Goal: Task Accomplishment & Management: Use online tool/utility

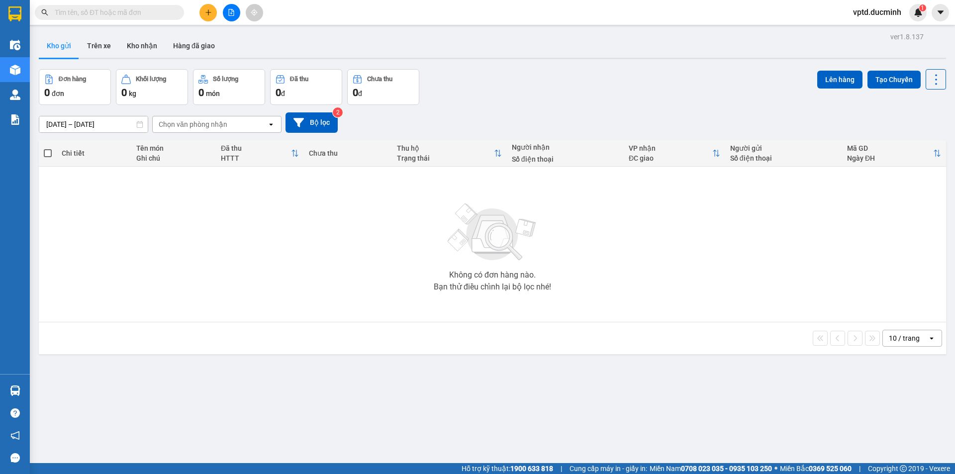
click at [231, 3] on div "Kết quả tìm kiếm ( 0 ) Bộ lọc No Data vptd.ducminh 1" at bounding box center [477, 12] width 955 height 25
click at [230, 11] on icon "file-add" at bounding box center [231, 12] width 7 height 7
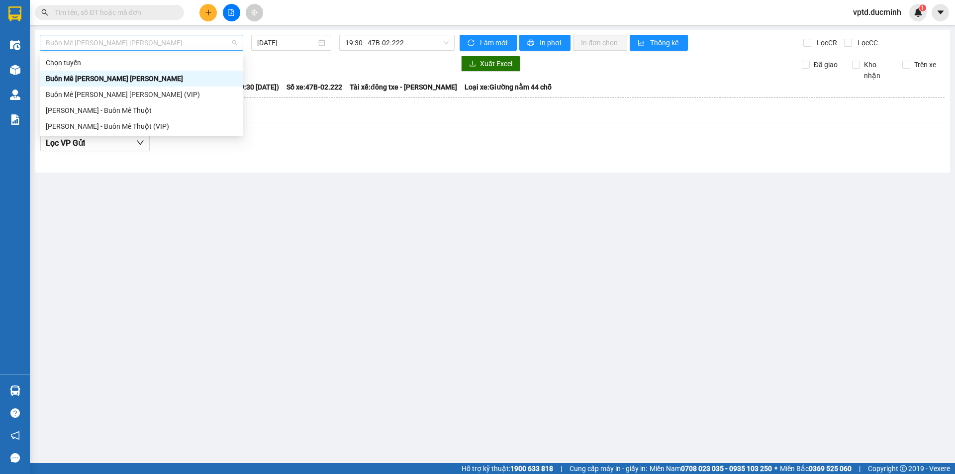
click at [119, 40] on span "Buôn Mê [PERSON_NAME] [PERSON_NAME]" at bounding box center [141, 42] width 191 height 15
click at [112, 92] on div "Buôn Mê [PERSON_NAME] [PERSON_NAME] (VIP)" at bounding box center [141, 94] width 191 height 11
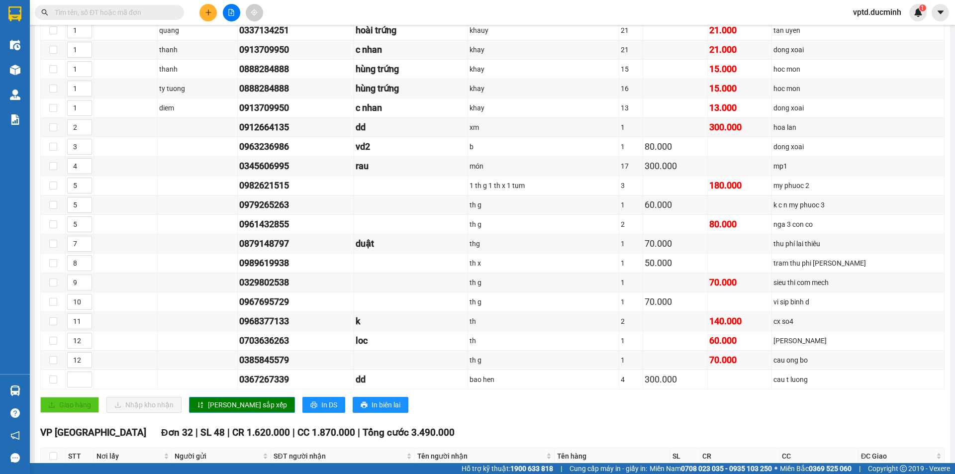
scroll to position [66, 0]
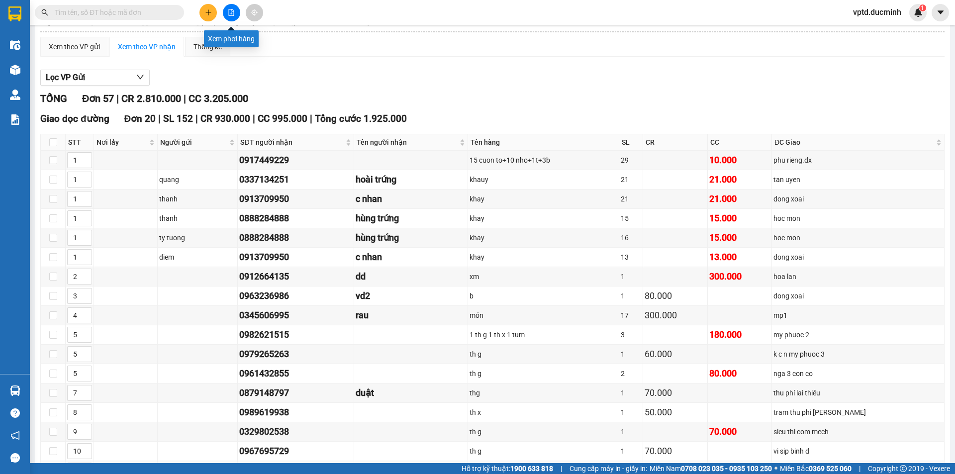
click at [223, 9] on button at bounding box center [231, 12] width 17 height 17
click at [229, 13] on icon "file-add" at bounding box center [231, 12] width 5 height 7
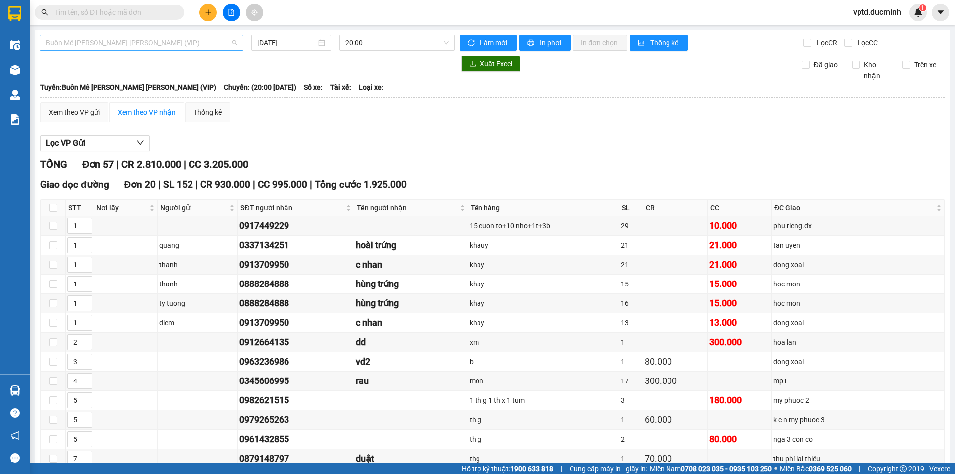
click at [205, 43] on span "Buôn Mê [PERSON_NAME] [PERSON_NAME] (VIP)" at bounding box center [141, 42] width 191 height 15
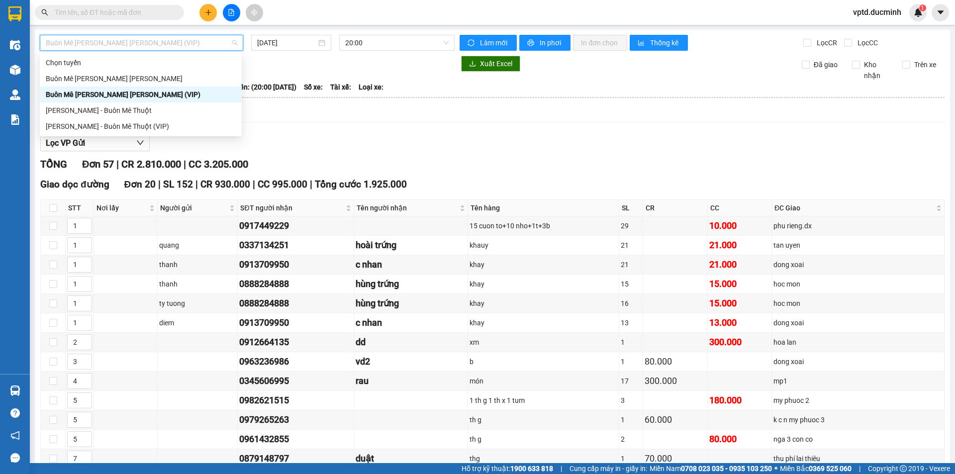
click at [161, 92] on div "Buôn Mê [PERSON_NAME] [PERSON_NAME] (VIP)" at bounding box center [141, 94] width 190 height 11
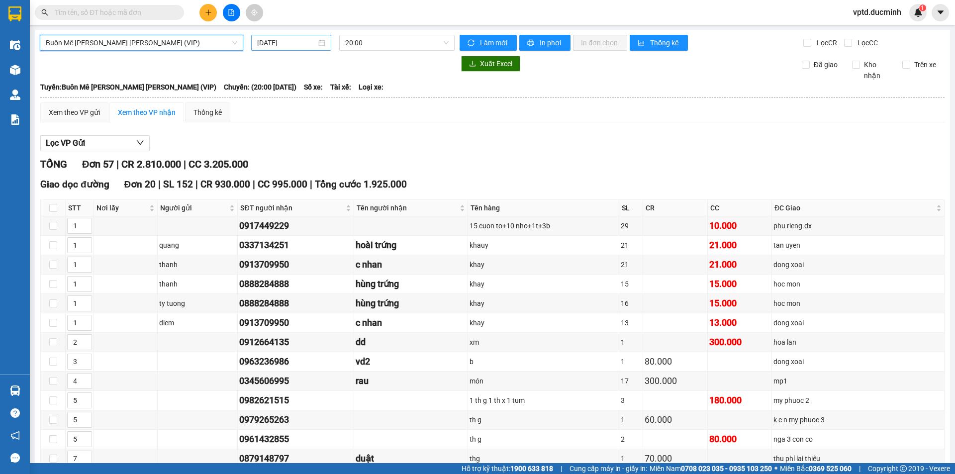
click at [272, 44] on input "[DATE]" at bounding box center [286, 42] width 59 height 11
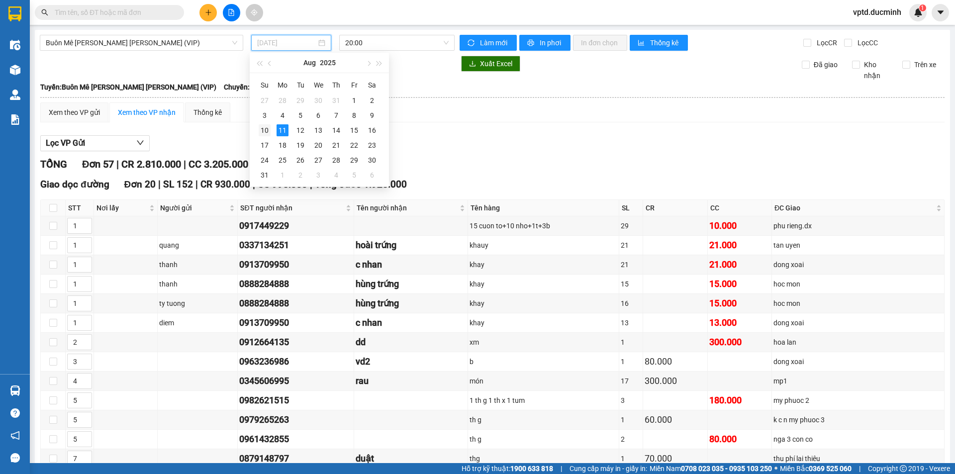
click at [263, 128] on div "10" at bounding box center [265, 130] width 12 height 12
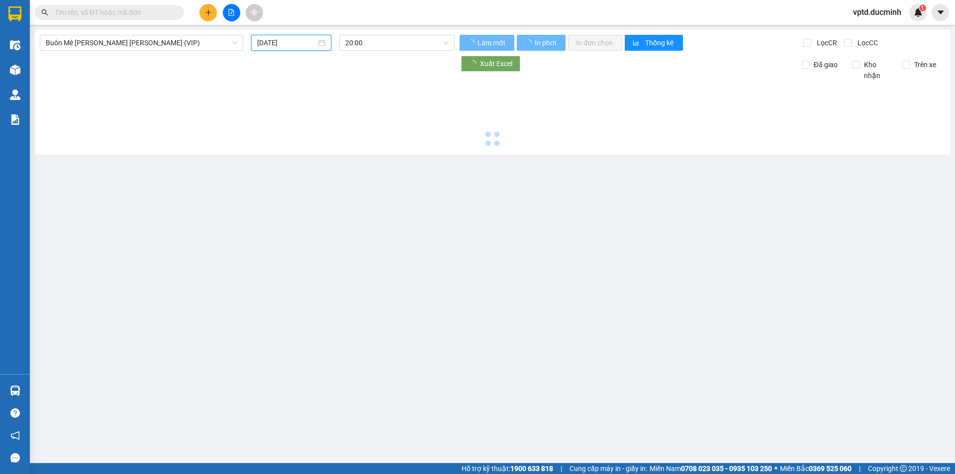
type input "10/08/2025"
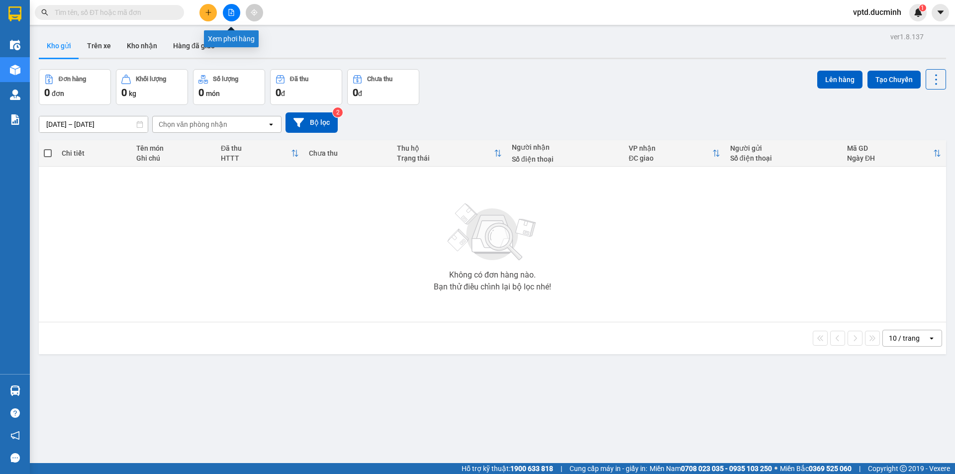
click at [232, 14] on icon "file-add" at bounding box center [231, 12] width 7 height 7
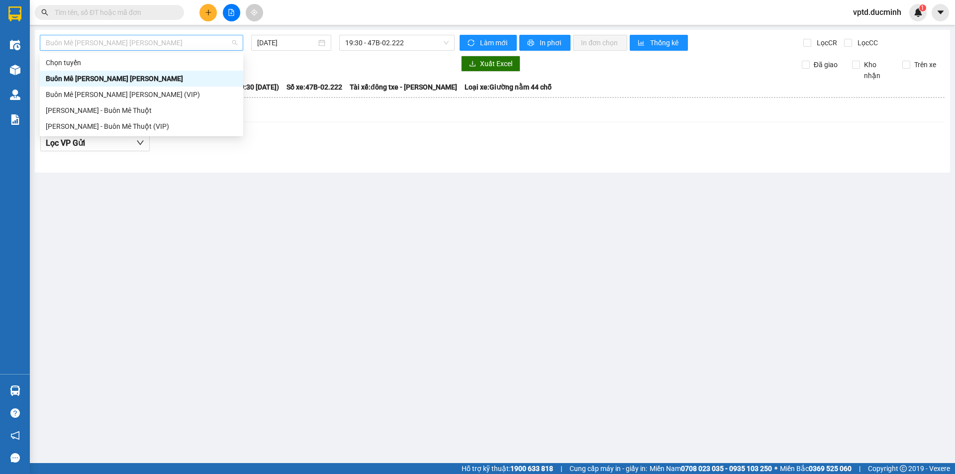
click at [191, 36] on span "Buôn Mê [PERSON_NAME] [PERSON_NAME]" at bounding box center [141, 42] width 191 height 15
click at [135, 91] on div "Buôn Mê [PERSON_NAME] [PERSON_NAME] (VIP)" at bounding box center [141, 94] width 191 height 11
type input "[DATE]"
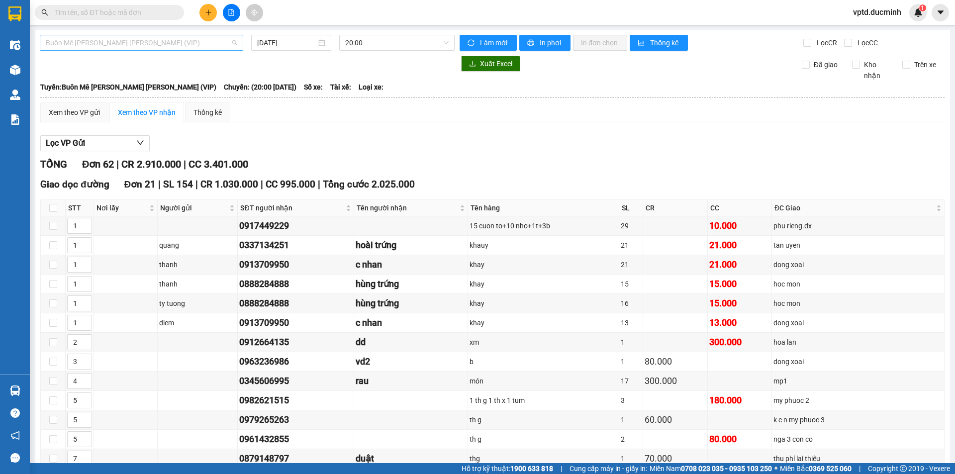
click at [150, 46] on span "Buôn Mê [PERSON_NAME] [PERSON_NAME] (VIP)" at bounding box center [141, 42] width 191 height 15
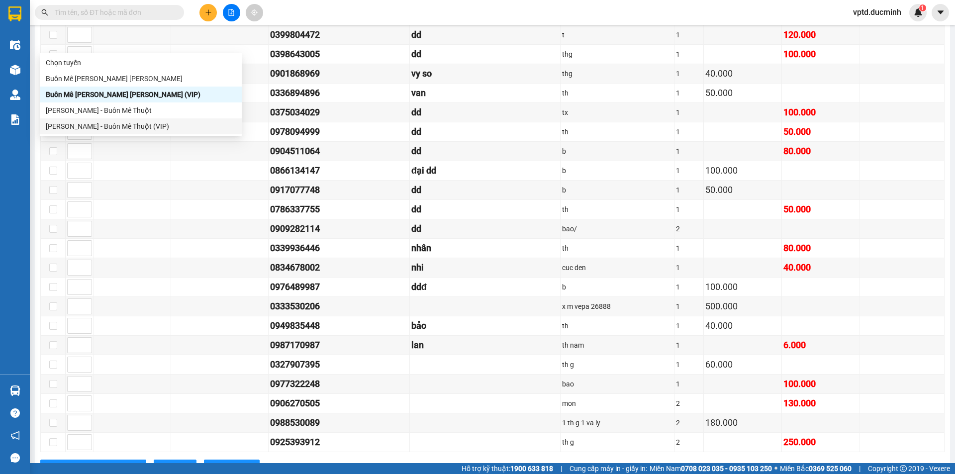
scroll to position [1144, 0]
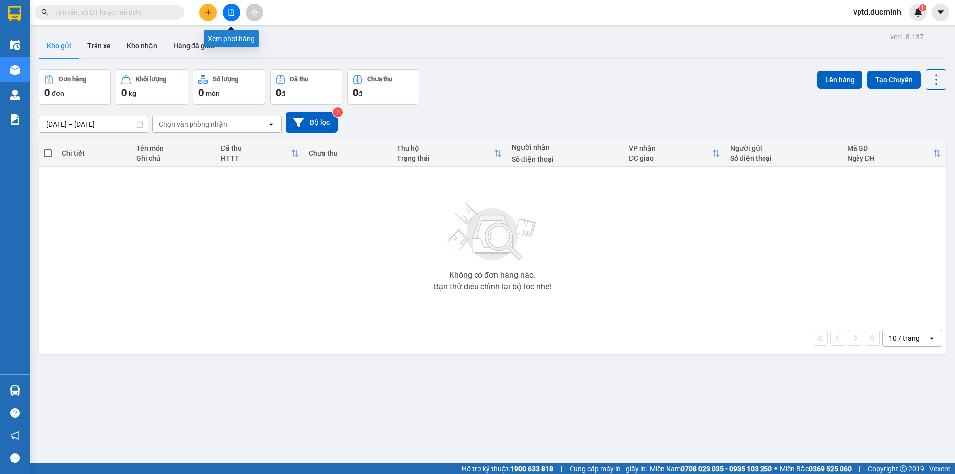
click at [230, 10] on icon "file-add" at bounding box center [231, 12] width 7 height 7
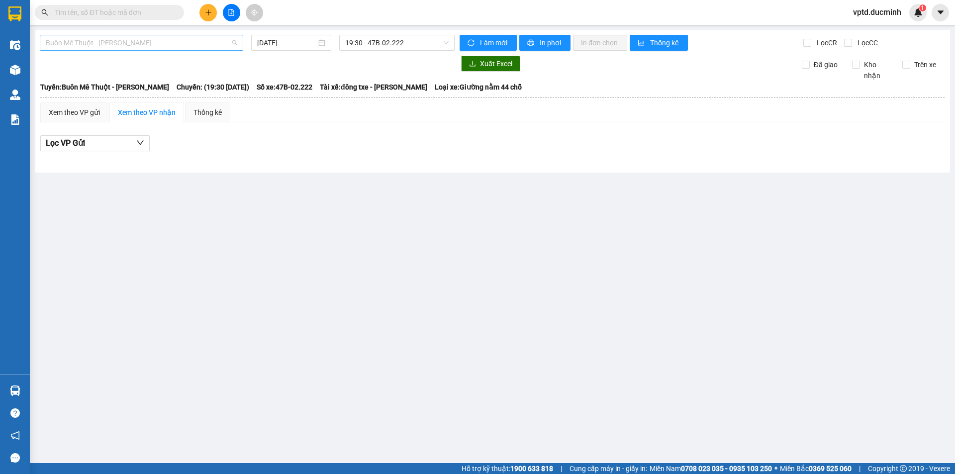
click at [183, 42] on span "Buôn Mê [PERSON_NAME] [PERSON_NAME]" at bounding box center [141, 42] width 191 height 15
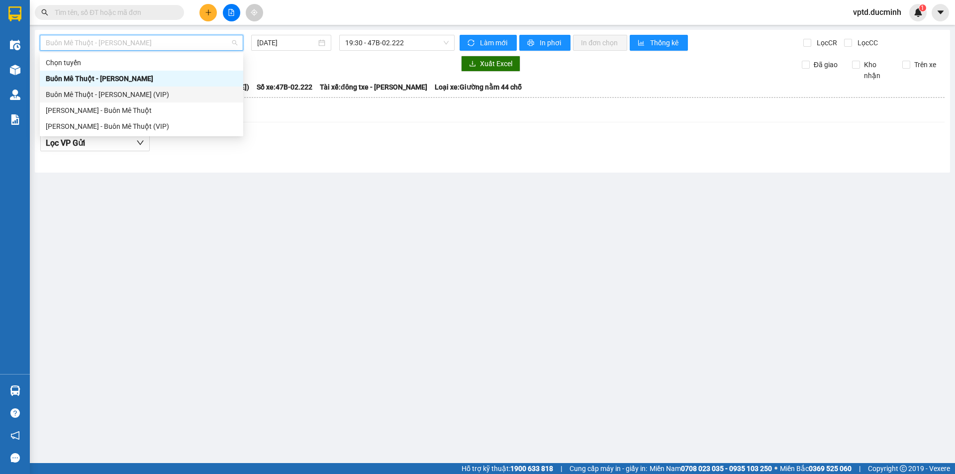
click at [142, 90] on div "Buôn Mê [PERSON_NAME] [PERSON_NAME] (VIP)" at bounding box center [141, 94] width 191 height 11
type input "[DATE]"
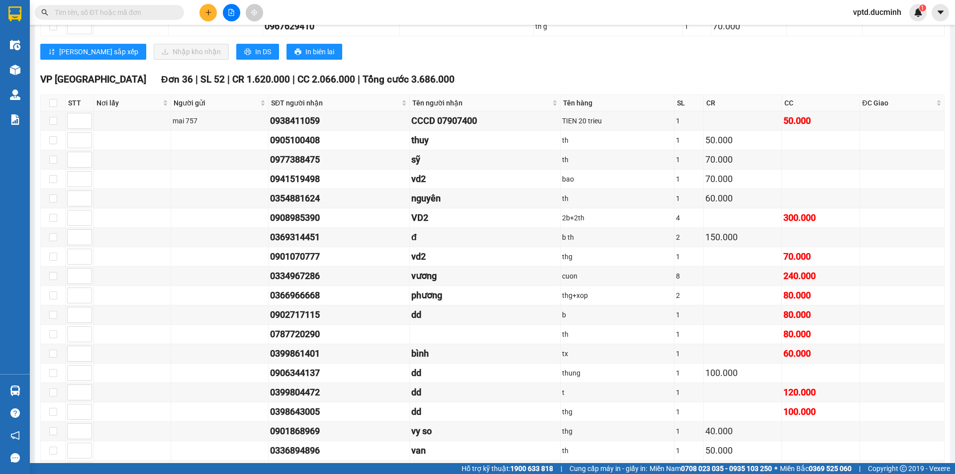
scroll to position [580, 0]
